Goal: Task Accomplishment & Management: Manage account settings

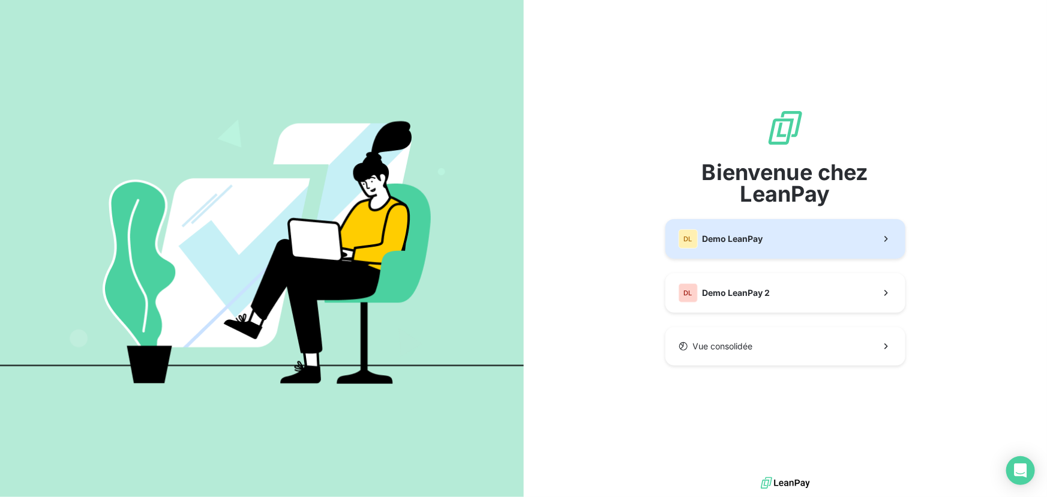
click at [728, 241] on span "Demo LeanPay" at bounding box center [732, 239] width 61 height 12
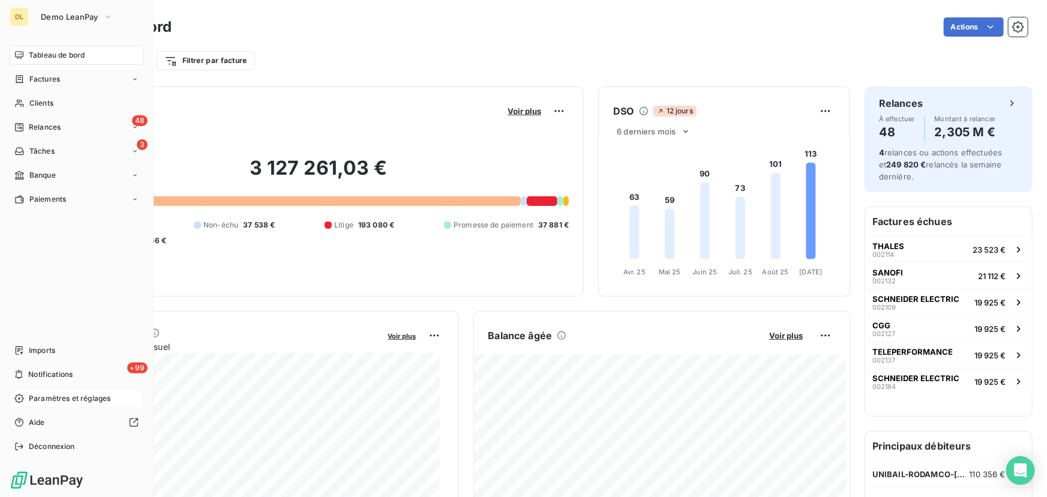
click at [64, 394] on span "Paramètres et réglages" at bounding box center [70, 398] width 82 height 11
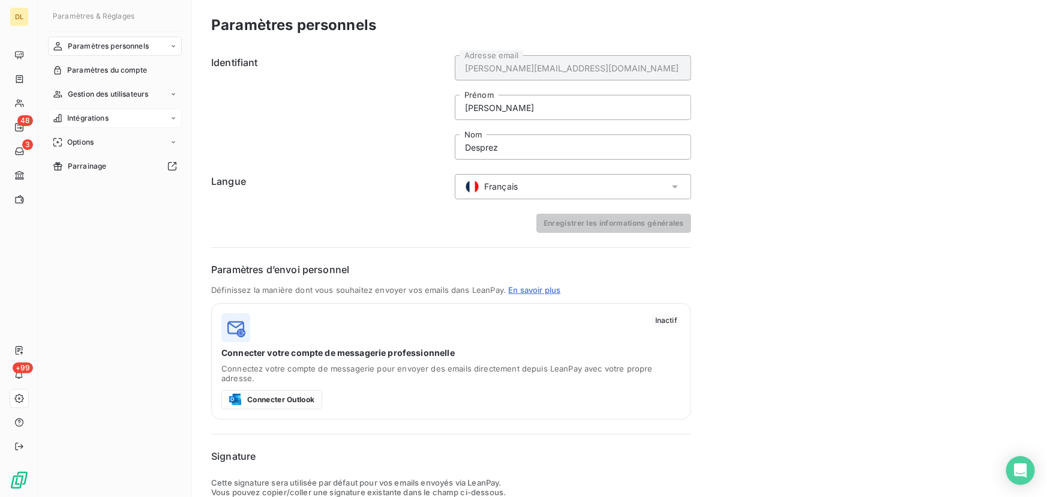
click at [104, 122] on span "Intégrations" at bounding box center [87, 118] width 41 height 11
